Goal: Task Accomplishment & Management: Use online tool/utility

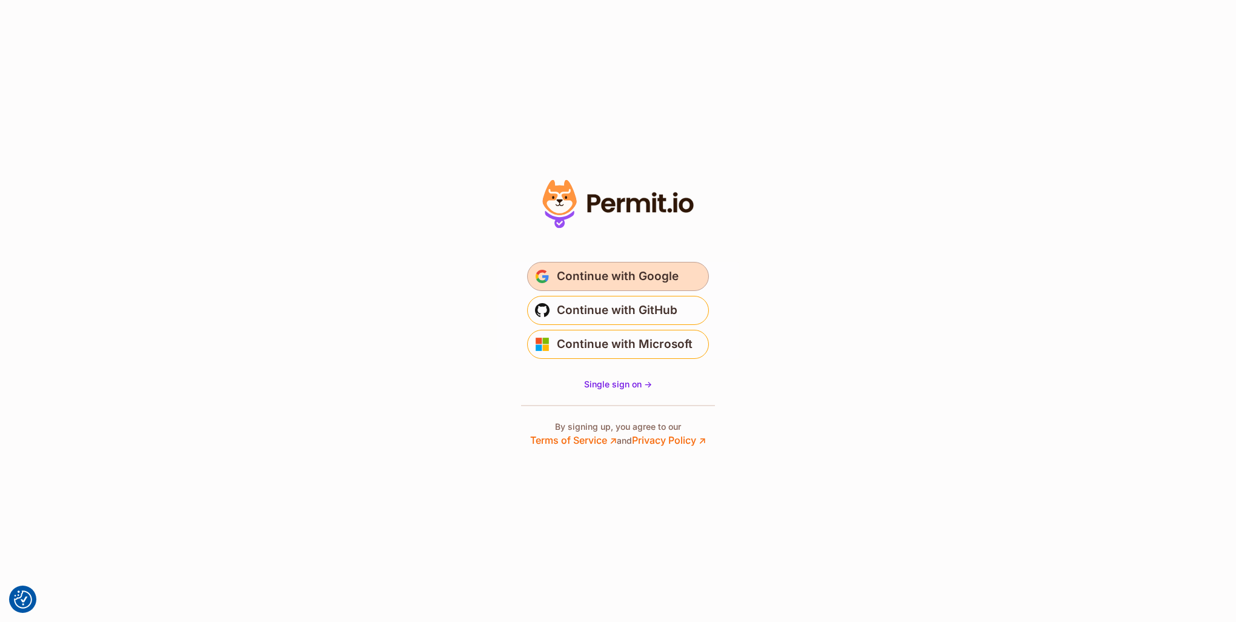
click at [618, 277] on span "Continue with Google" at bounding box center [618, 276] width 122 height 19
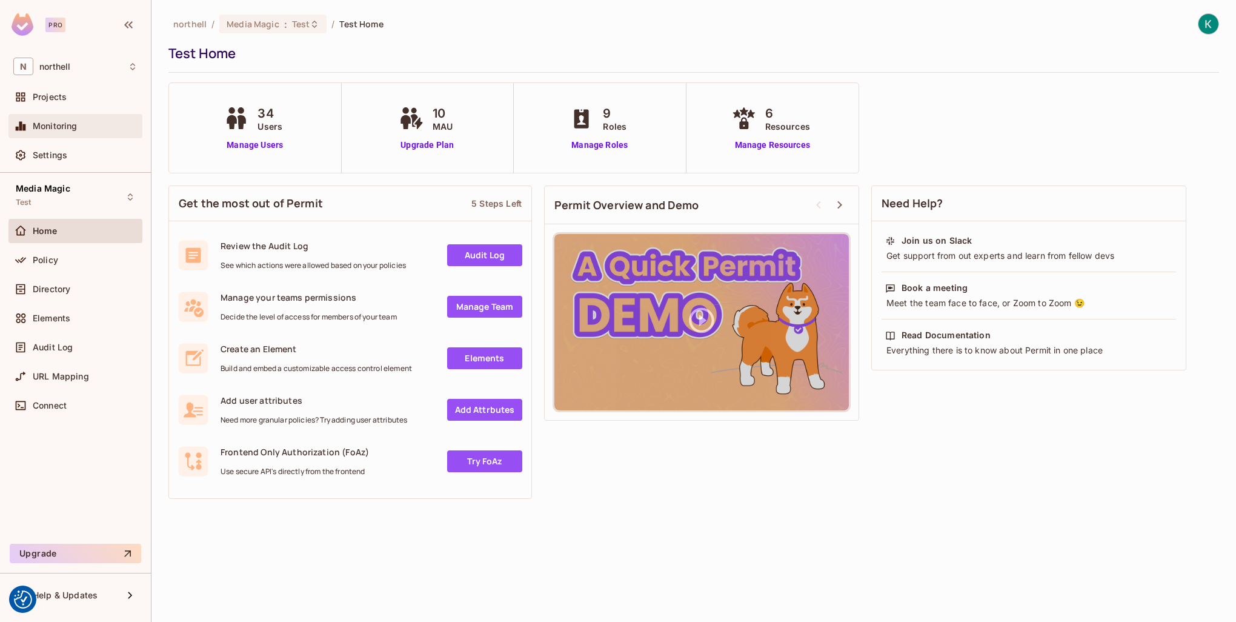
click at [77, 122] on span "Monitoring" at bounding box center [55, 126] width 45 height 10
